Goal: Information Seeking & Learning: Check status

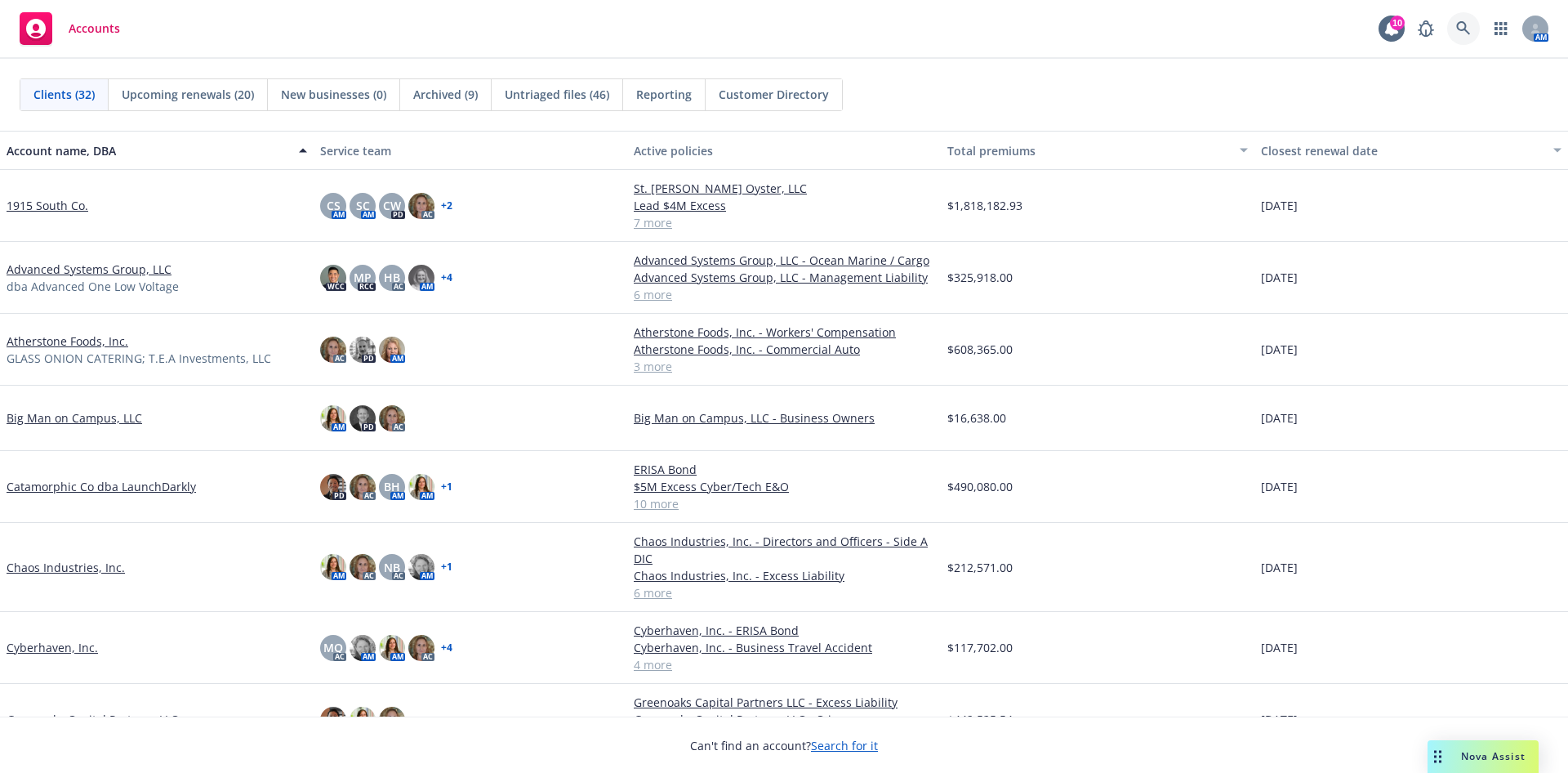
click at [1465, 28] on icon at bounding box center [1463, 28] width 14 height 14
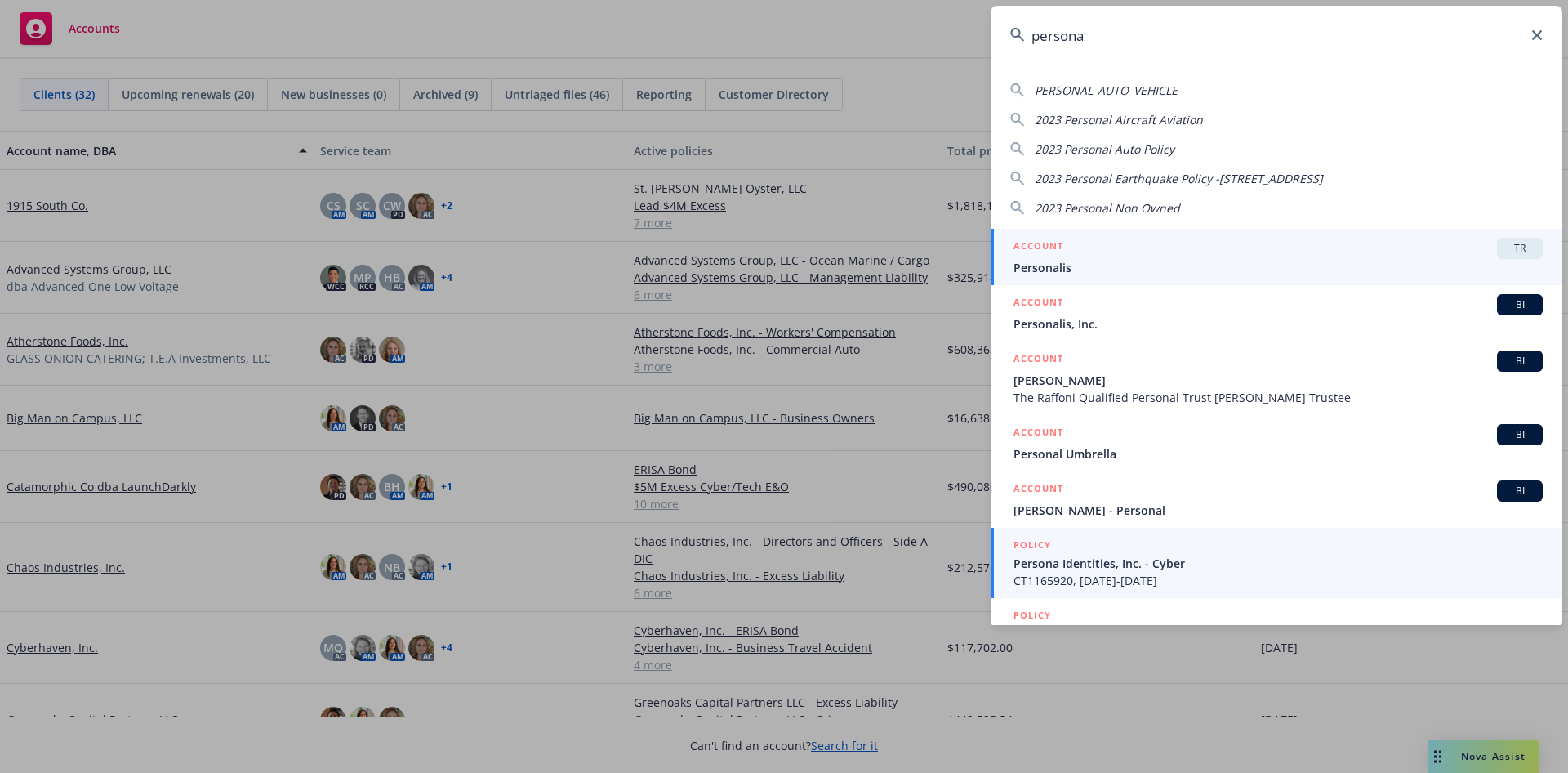
type input "persona"
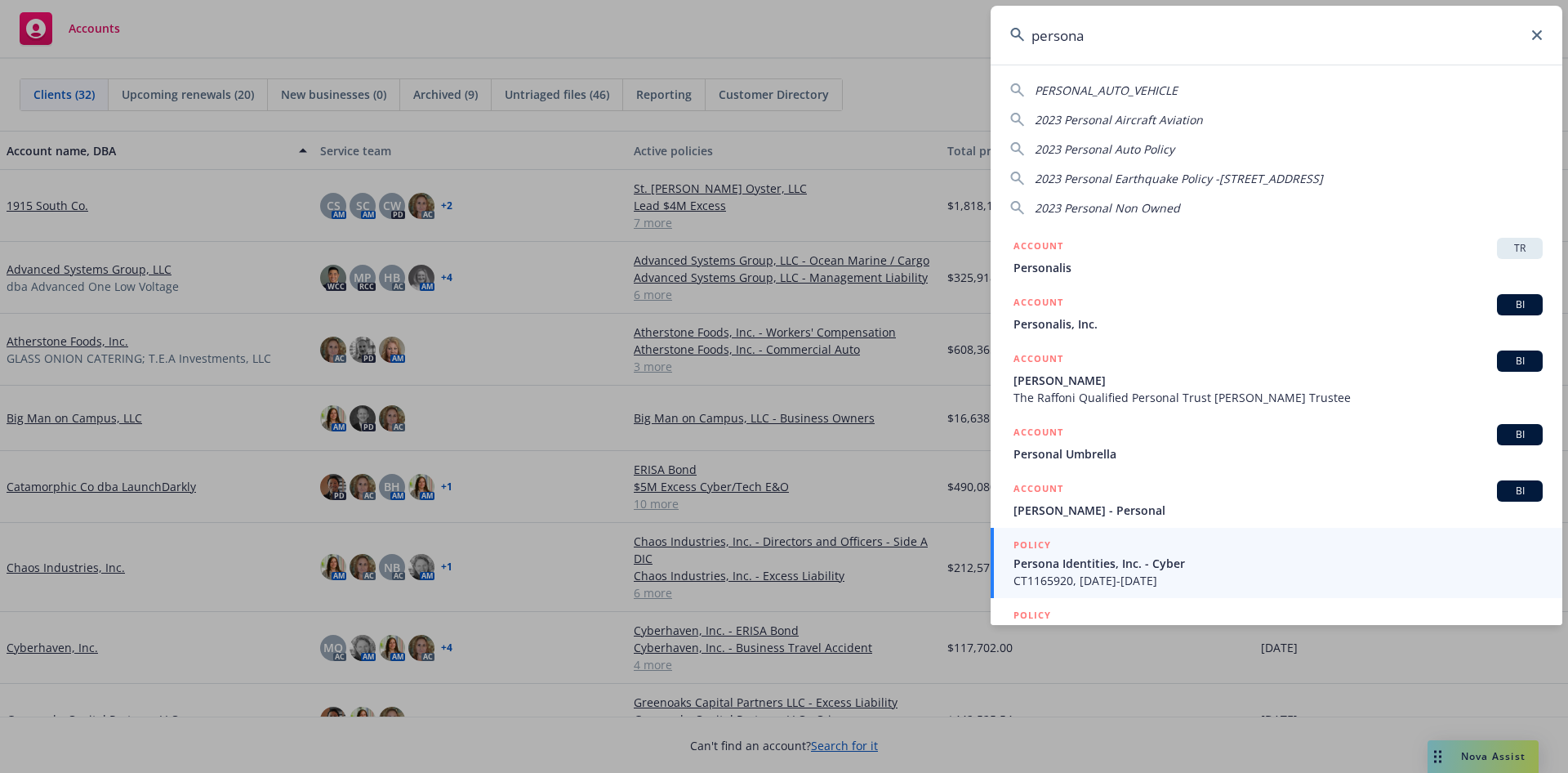
click at [1143, 576] on span "CT1165920, 11/11/2020-12/11/2021" at bounding box center [1278, 580] width 530 height 17
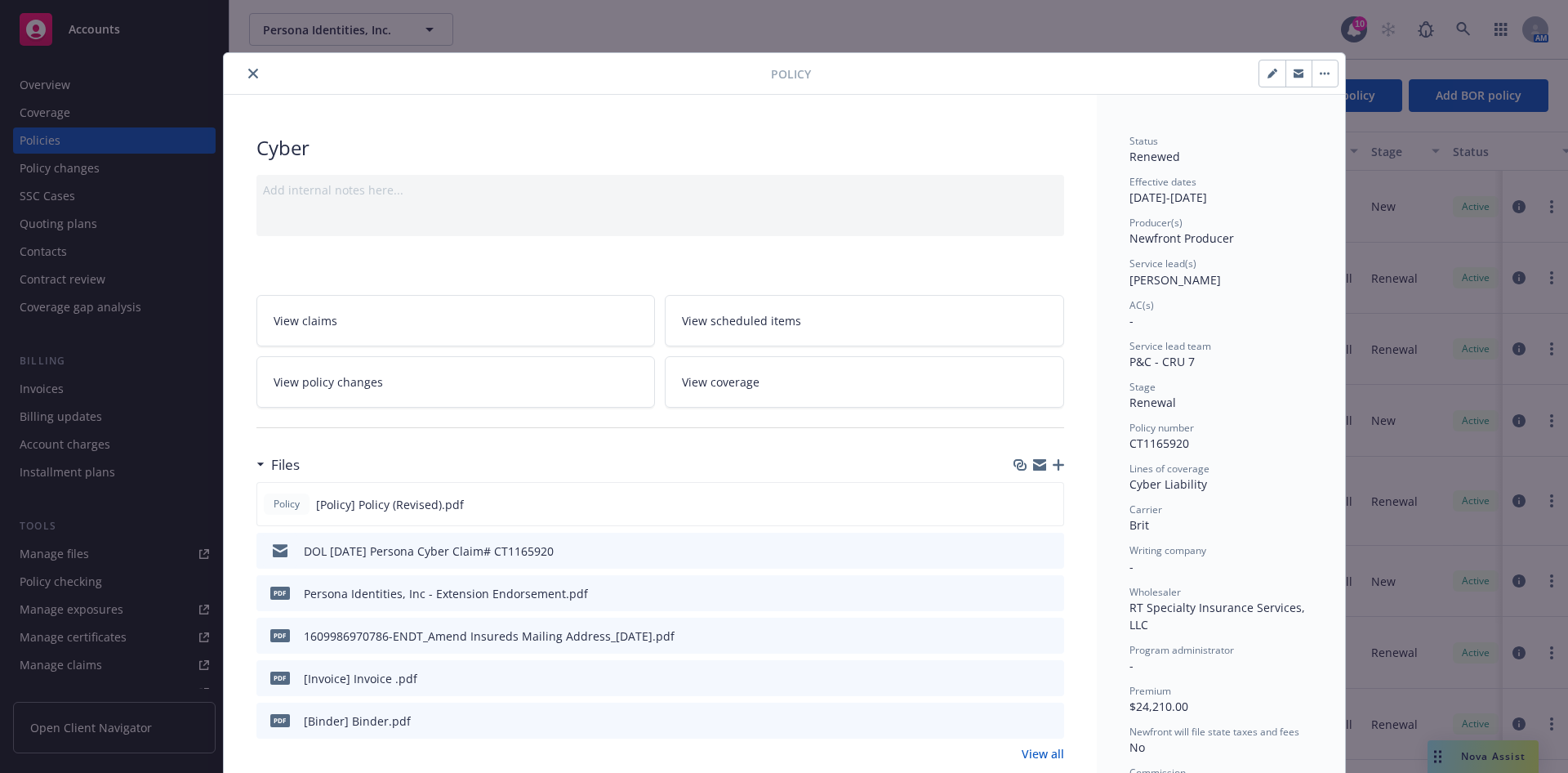
click at [249, 75] on icon "close" at bounding box center [253, 73] width 10 height 10
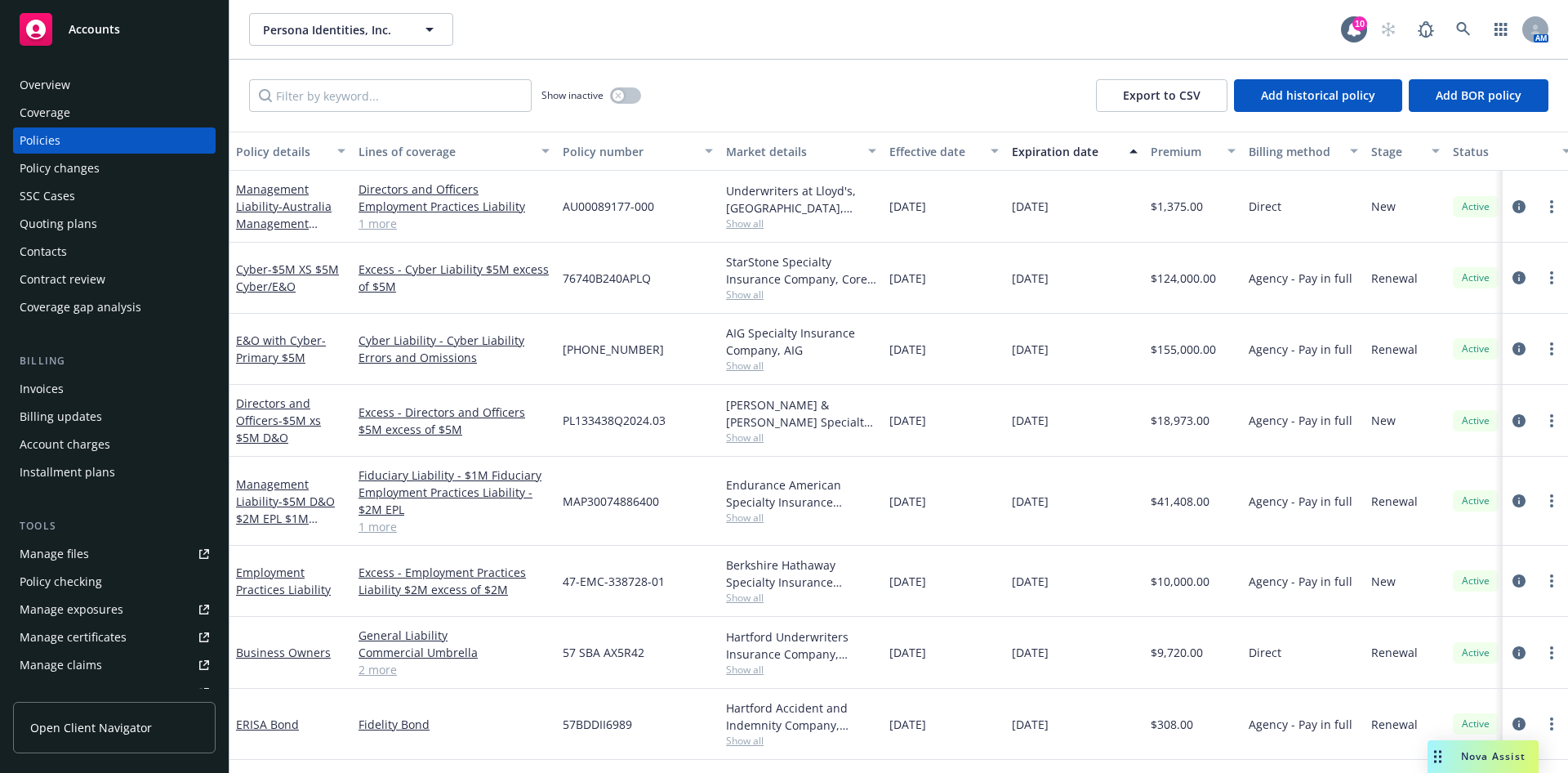
click at [98, 236] on div "Quoting plans" at bounding box center [114, 224] width 189 height 26
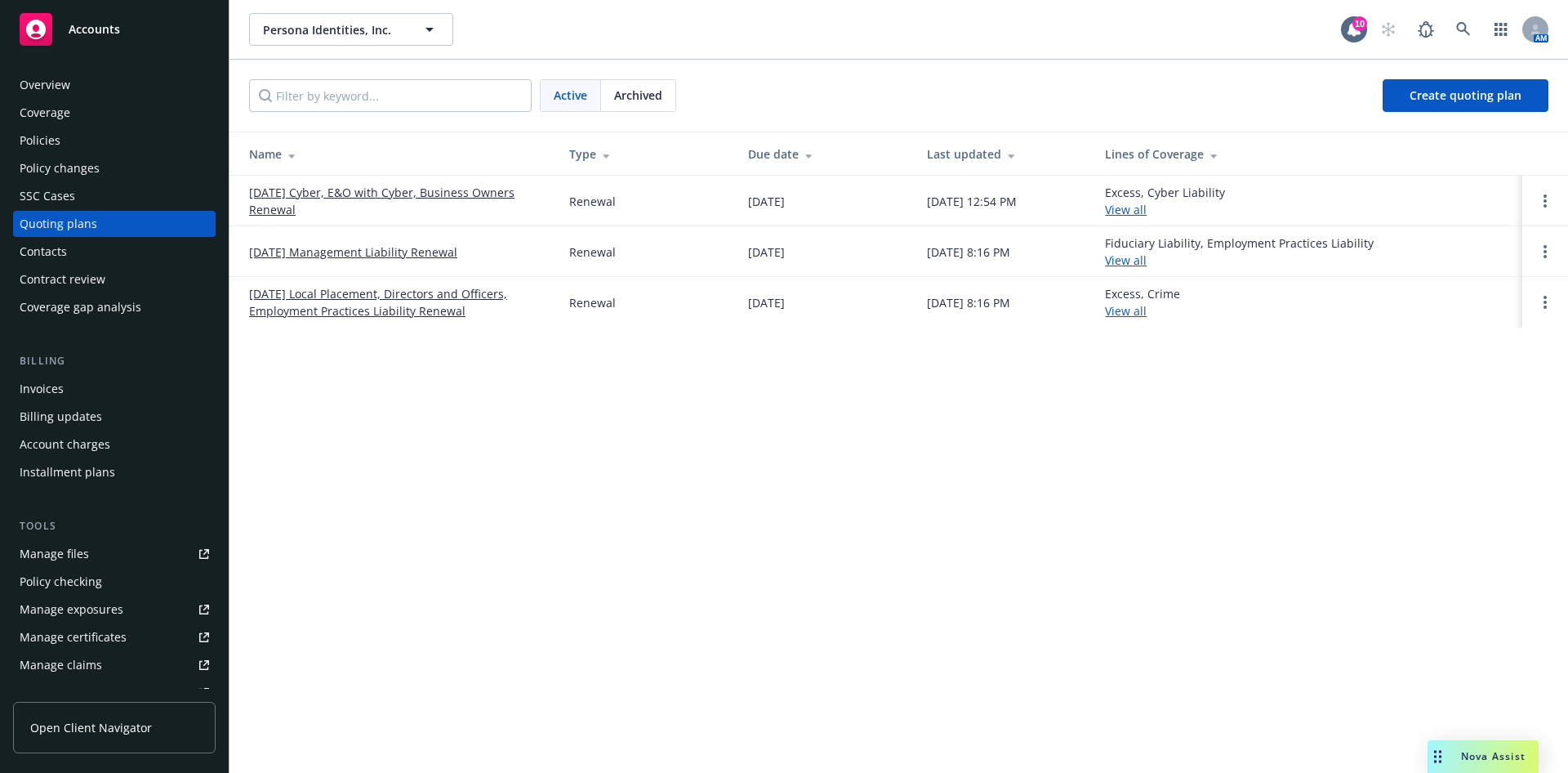
click at [329, 188] on link "[DATE] Cyber, E&O with Cyber, Business Owners Renewal" at bounding box center [397, 201] width 294 height 34
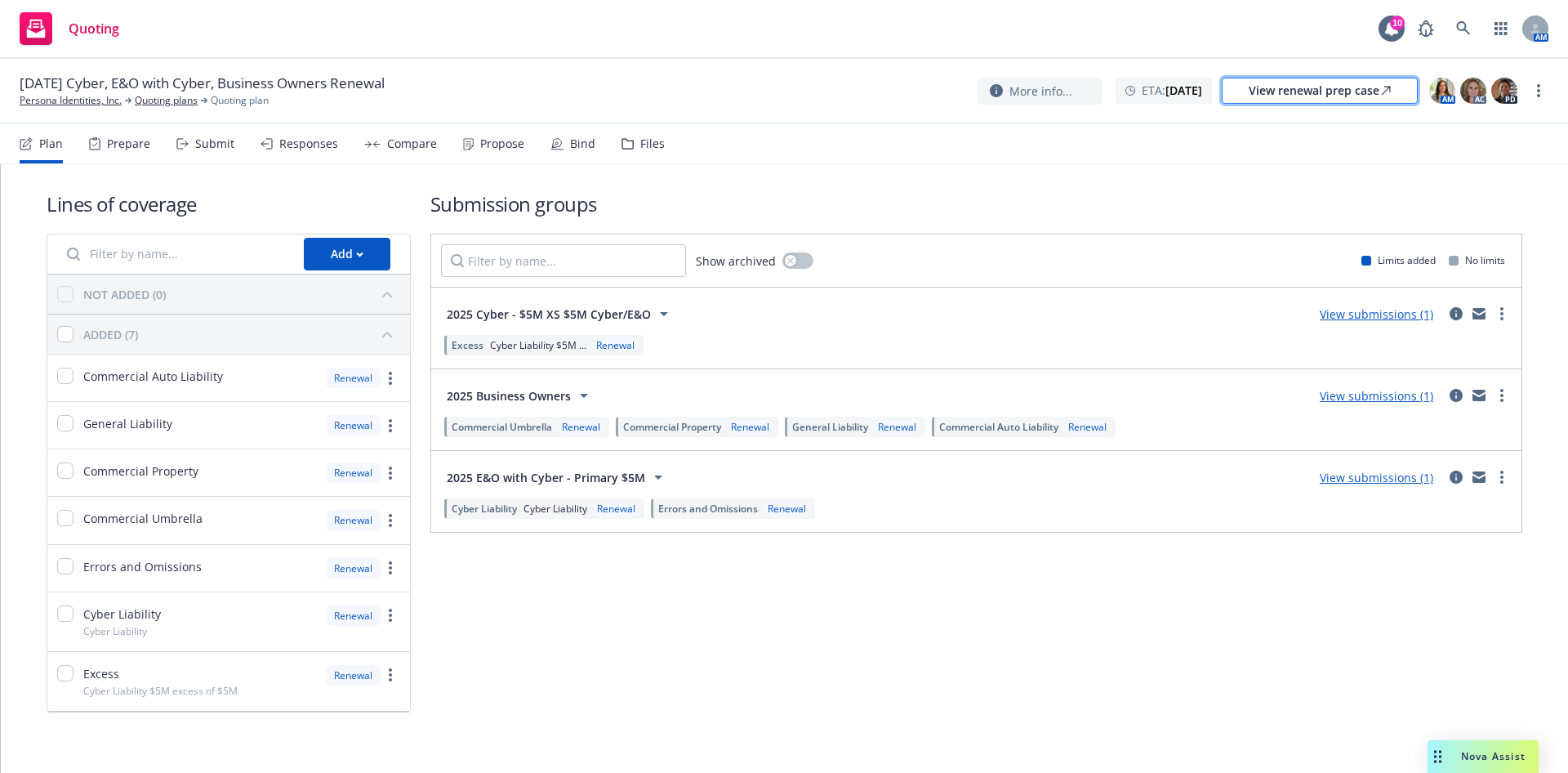
click at [1303, 89] on div "View renewal prep case" at bounding box center [1319, 91] width 142 height 25
click at [1345, 103] on link "View renewal prep case" at bounding box center [1319, 91] width 196 height 26
click at [160, 100] on link "Quoting plans" at bounding box center [166, 100] width 63 height 15
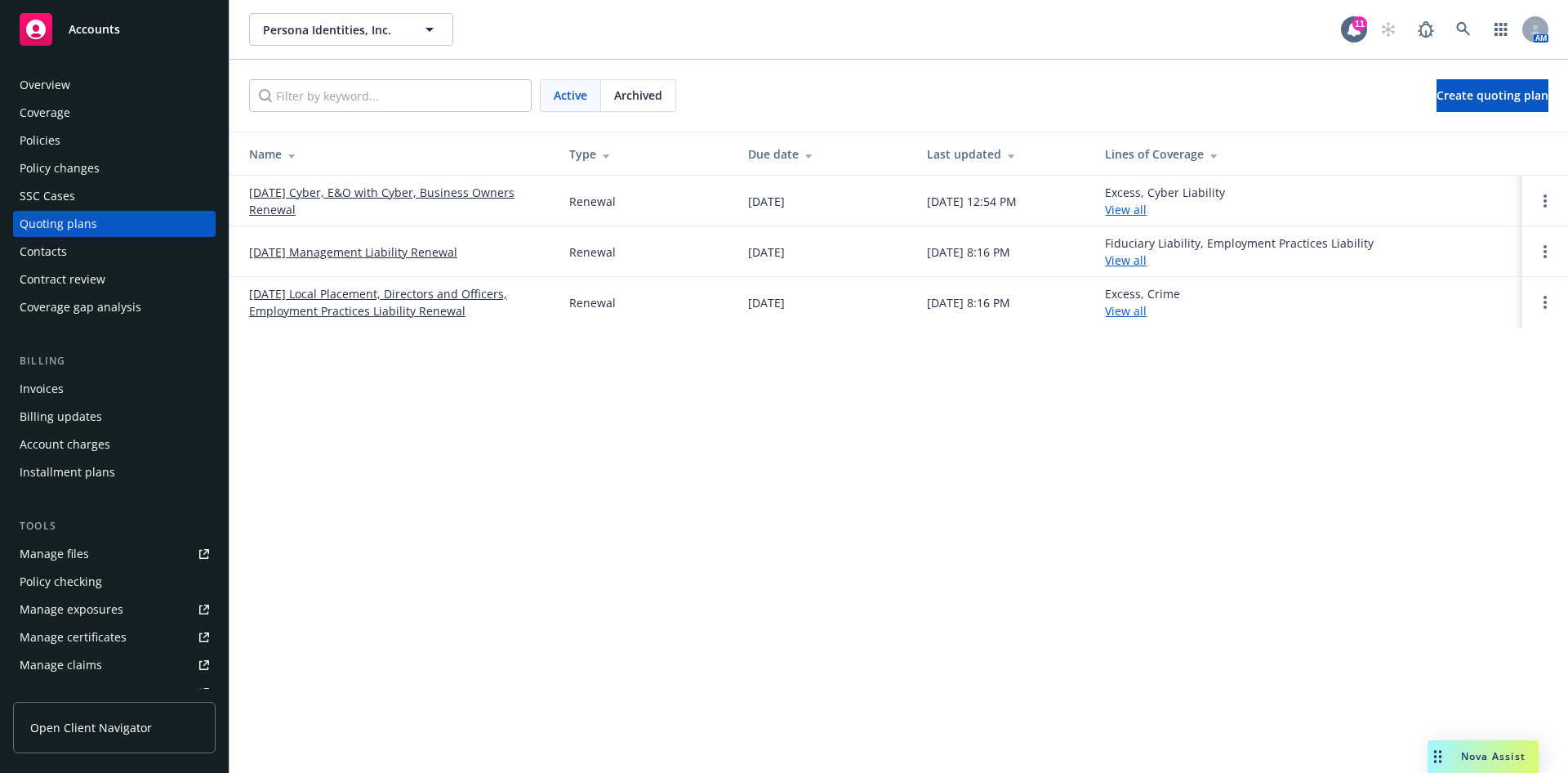
click at [175, 145] on div "Policies" at bounding box center [114, 141] width 189 height 26
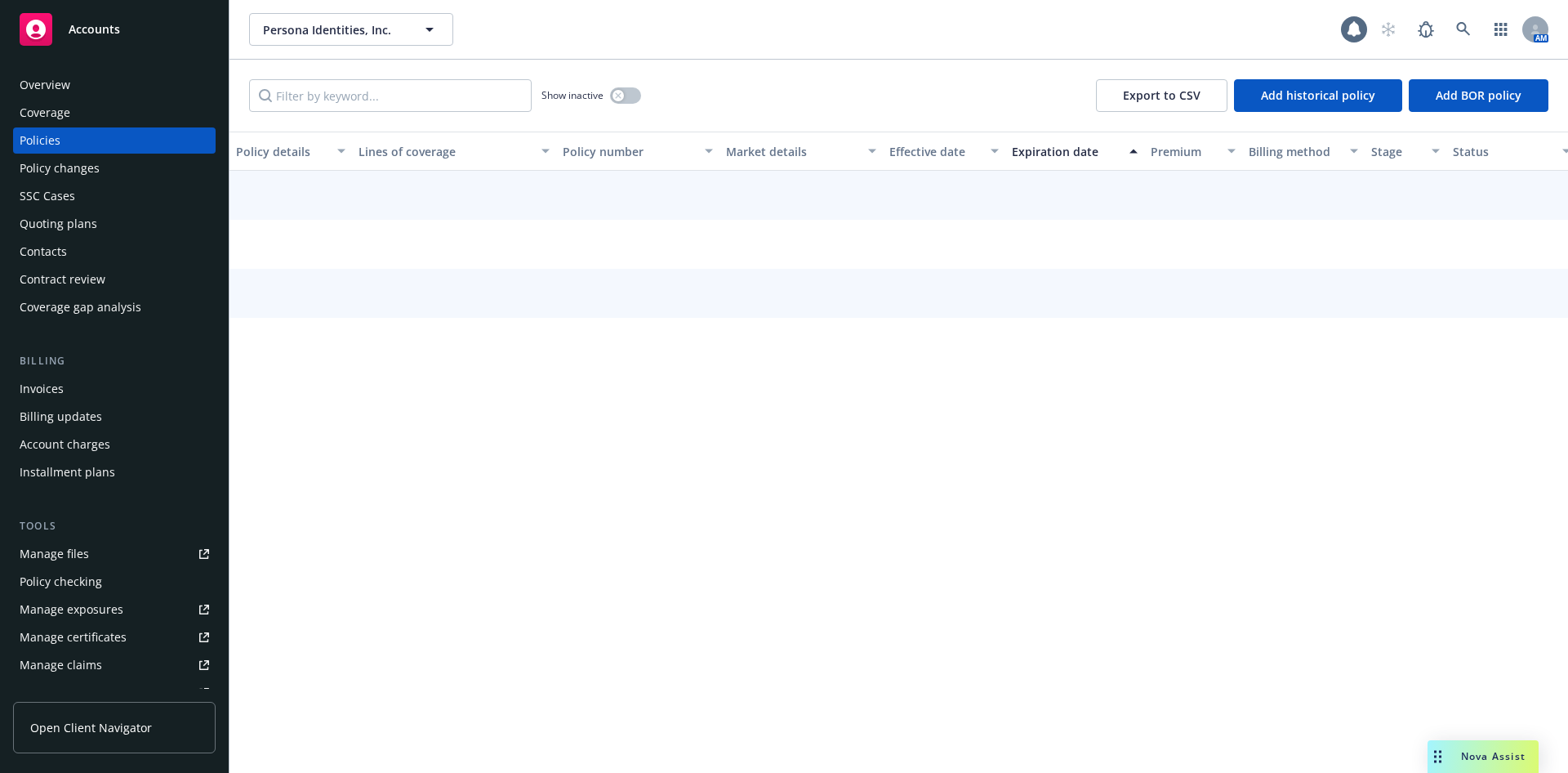
click at [172, 146] on div "Policies" at bounding box center [114, 141] width 189 height 26
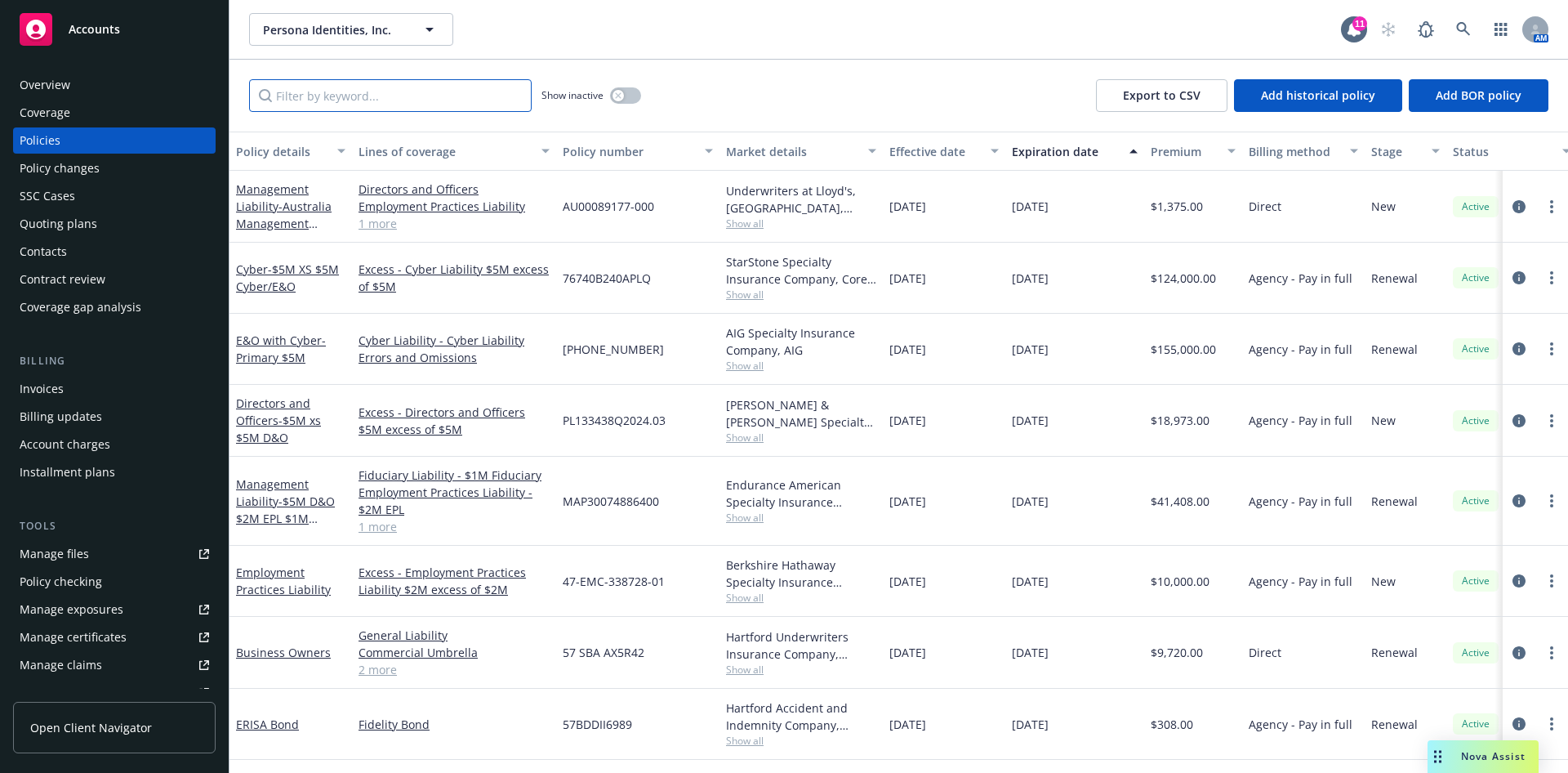
click at [336, 98] on input "Filter by keyword..." at bounding box center [390, 95] width 283 height 33
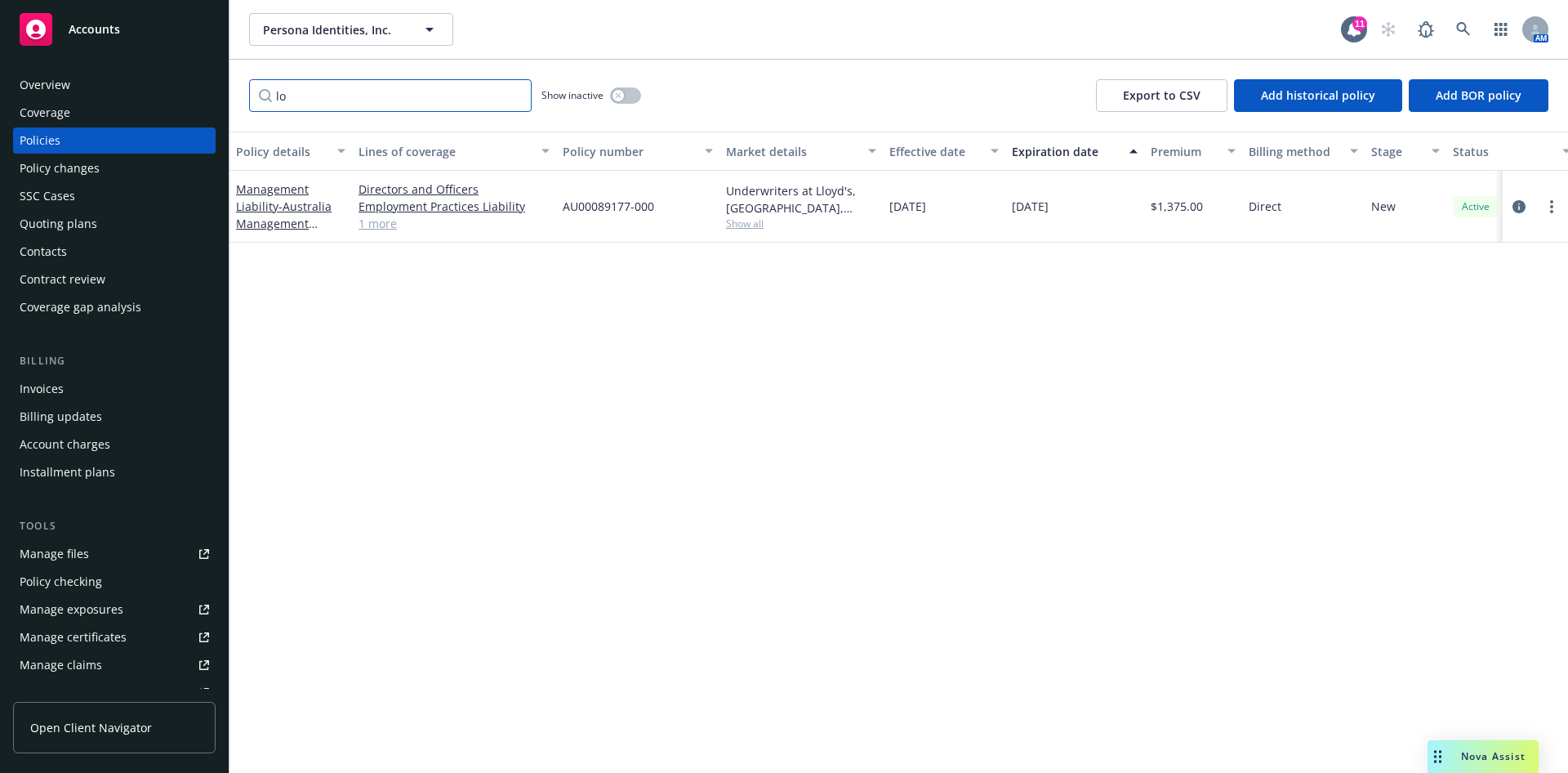
type input "l"
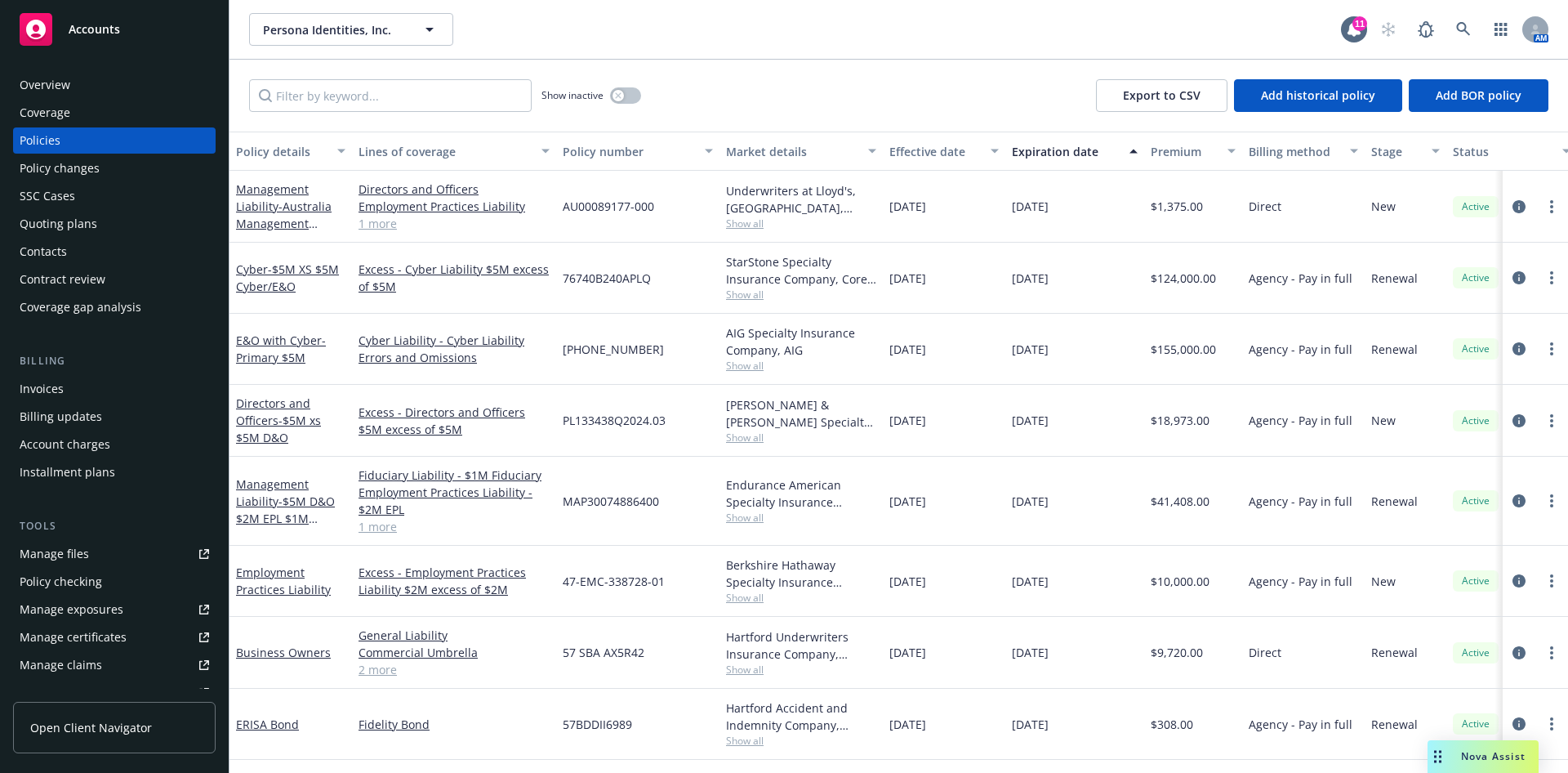
click at [383, 52] on div "Persona Identities, Inc. Persona Identities, Inc. 11 AM" at bounding box center [898, 29] width 1339 height 59
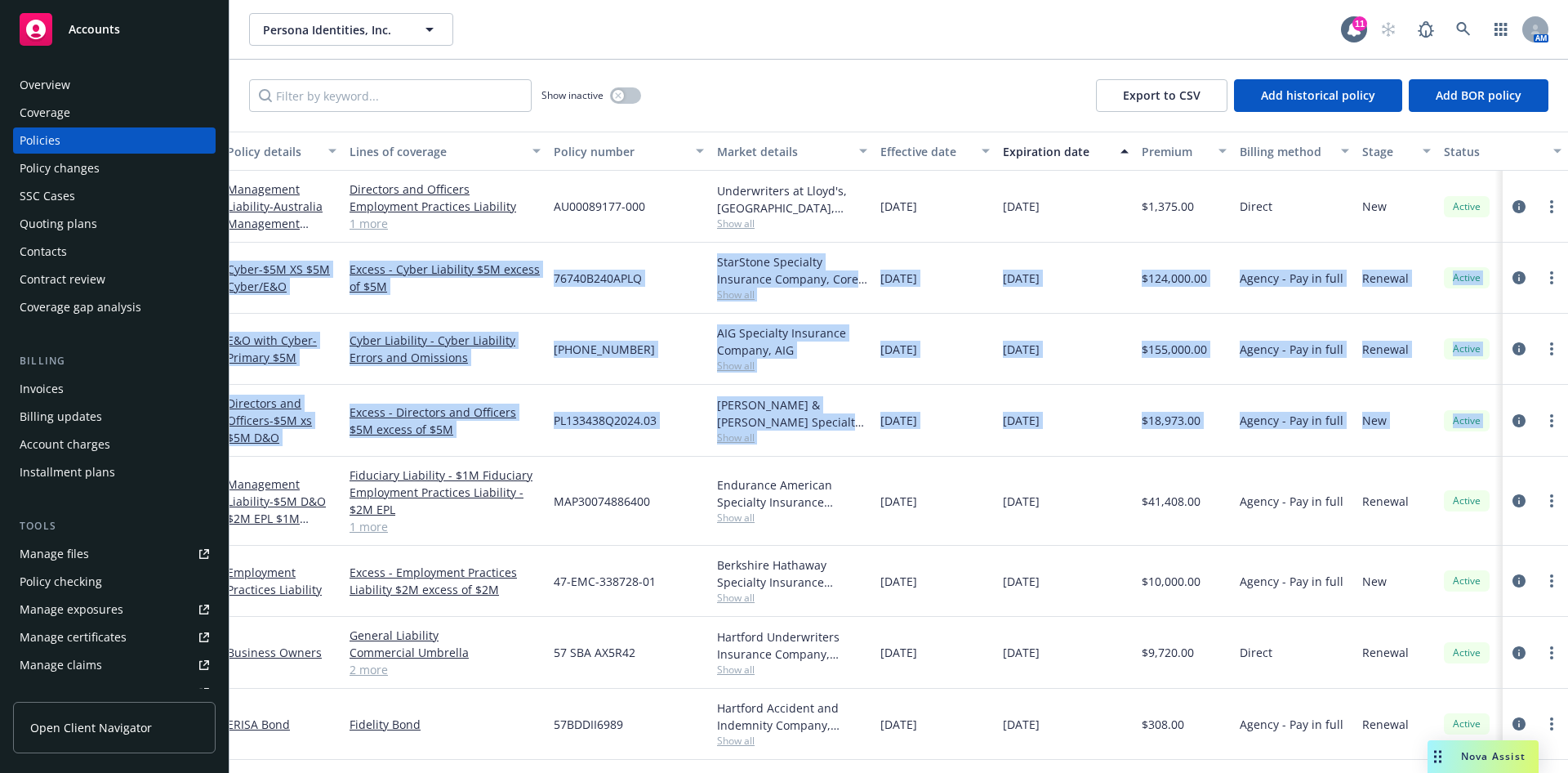
scroll to position [0, 274]
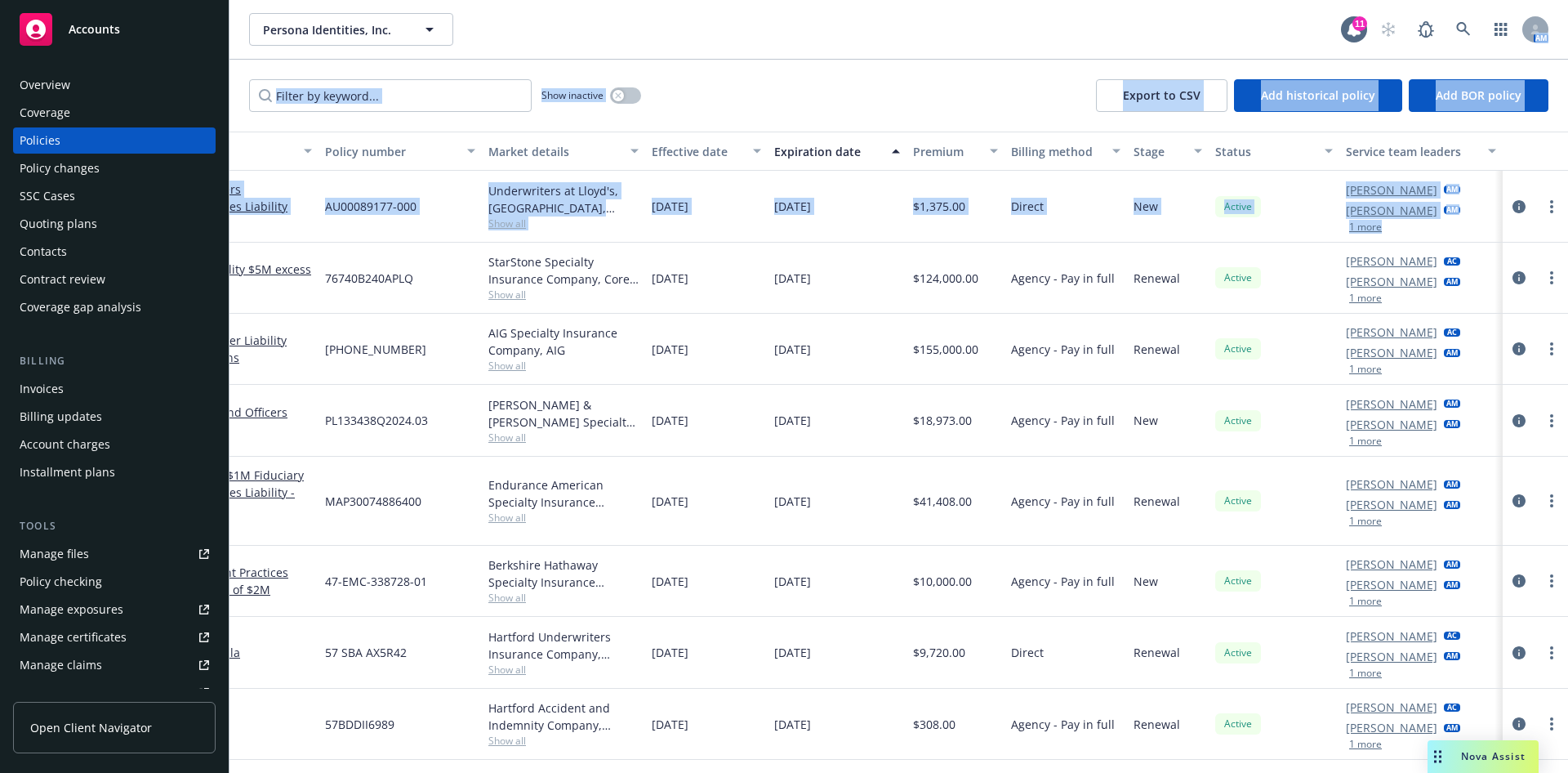
drag, startPoint x: 1529, startPoint y: 229, endPoint x: 1567, endPoint y: 17, distance: 215.4
click at [1567, 17] on div "Persona Identities, Inc. Persona Identities, Inc. 11 AM Show inactive Export to…" at bounding box center [898, 386] width 1339 height 773
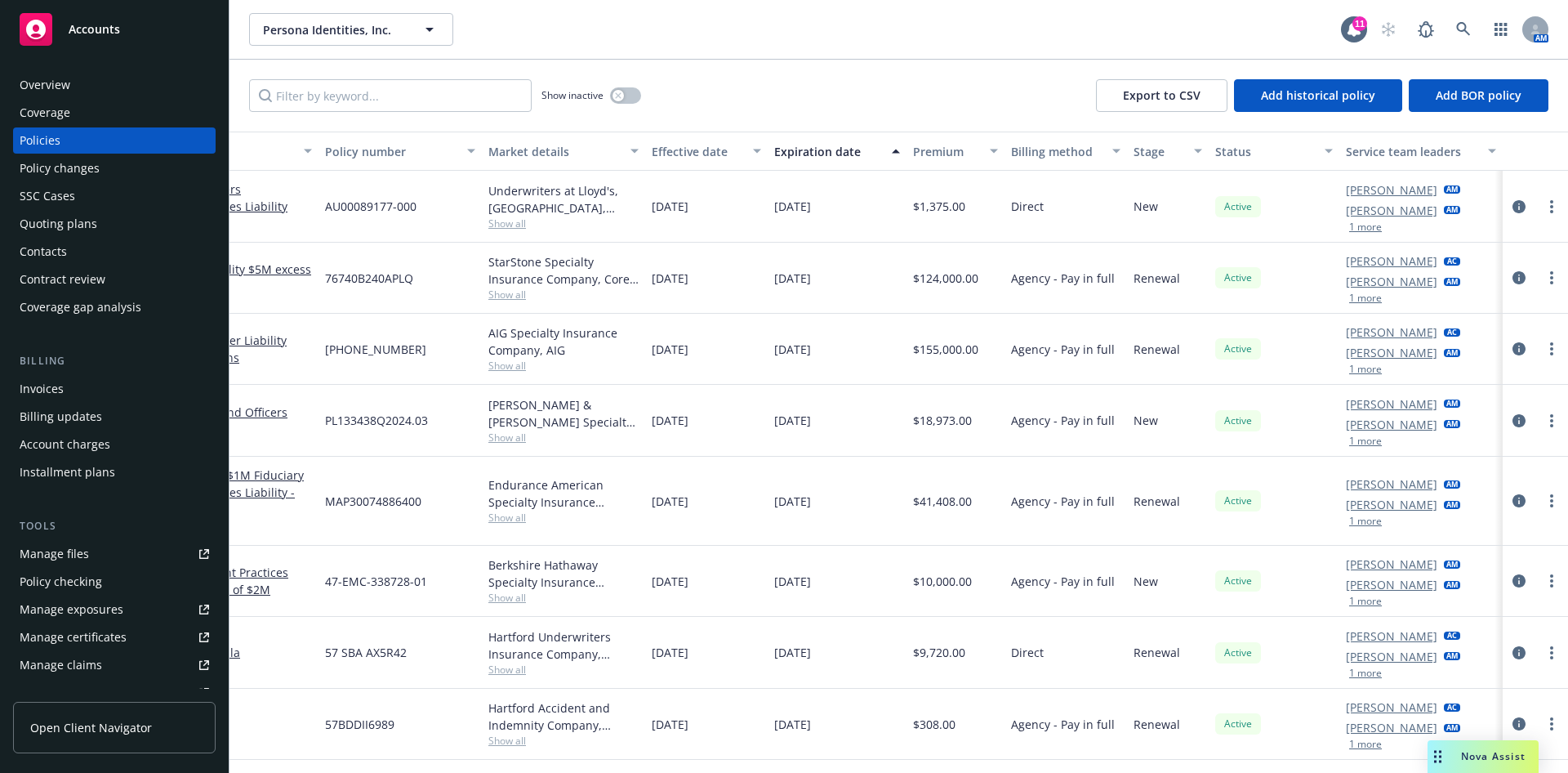
click at [1274, 736] on div "Active" at bounding box center [1274, 724] width 130 height 71
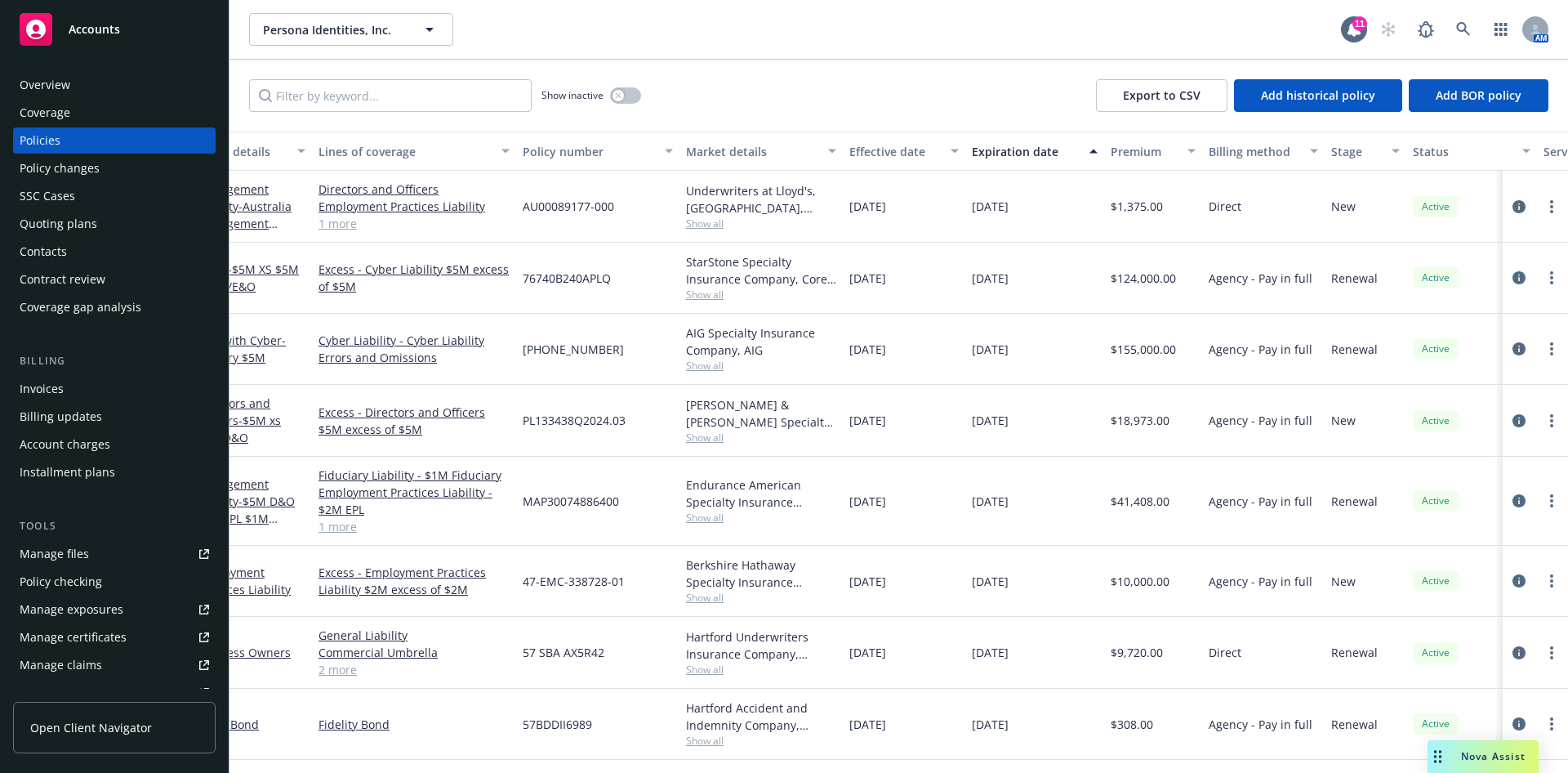
scroll to position [0, 0]
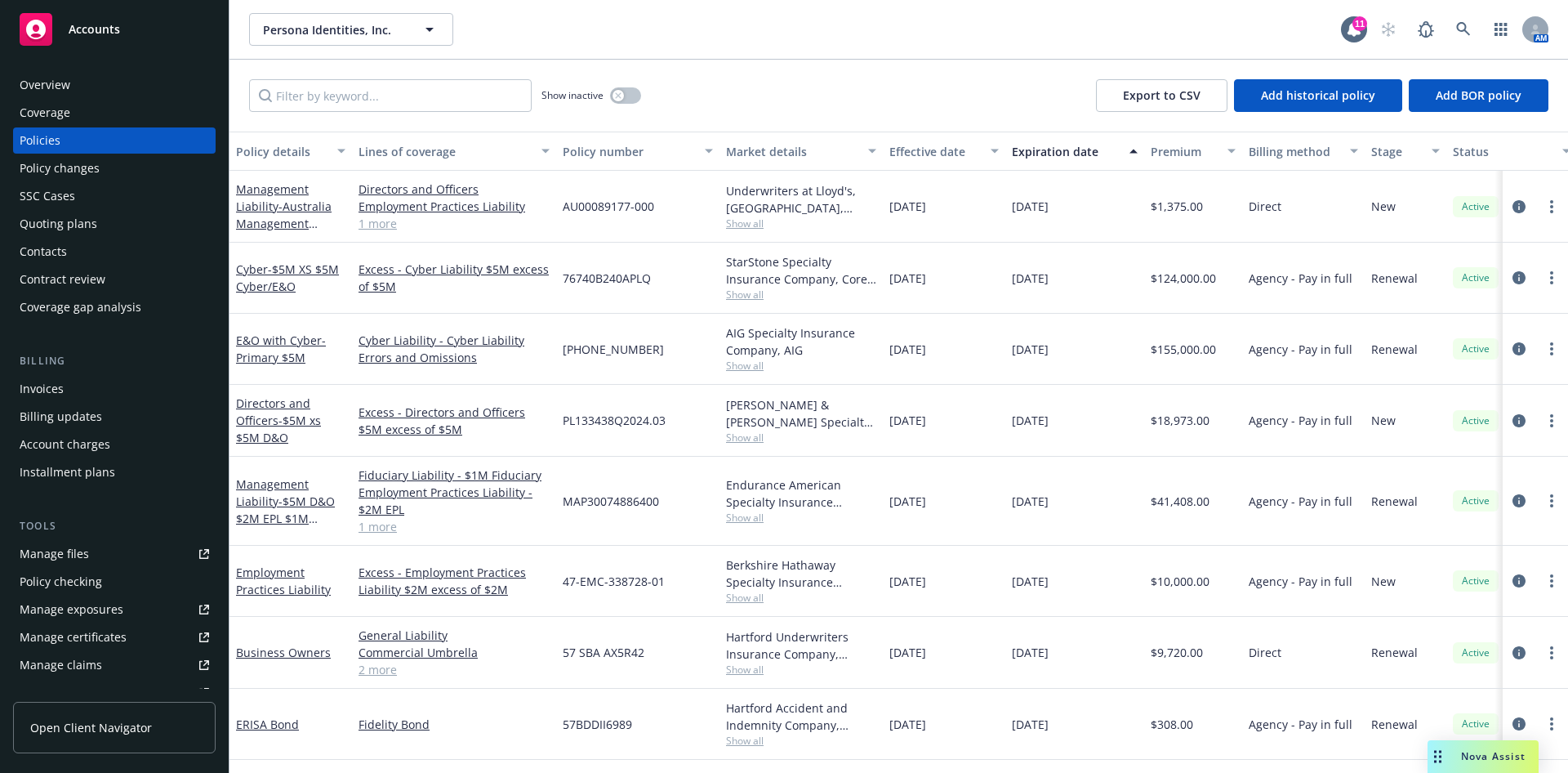
click at [802, 7] on div "Persona Identities, Inc. Persona Identities, Inc. 11 AM" at bounding box center [898, 29] width 1339 height 59
